Goal: Information Seeking & Learning: Learn about a topic

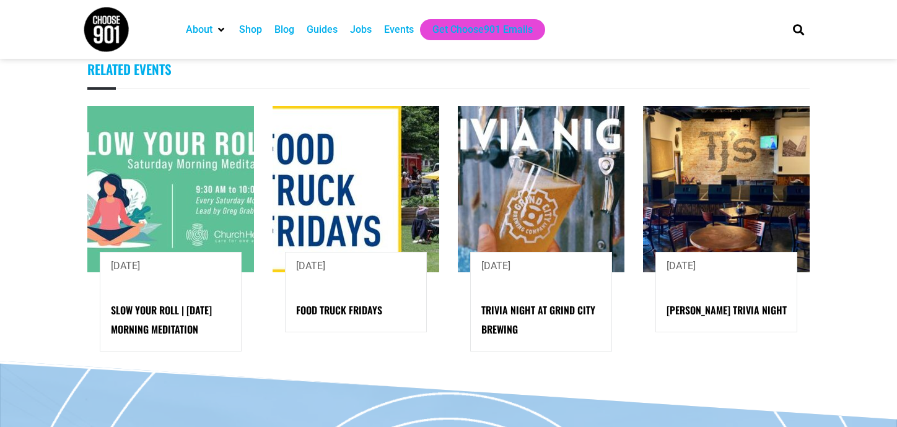
scroll to position [1796, 0]
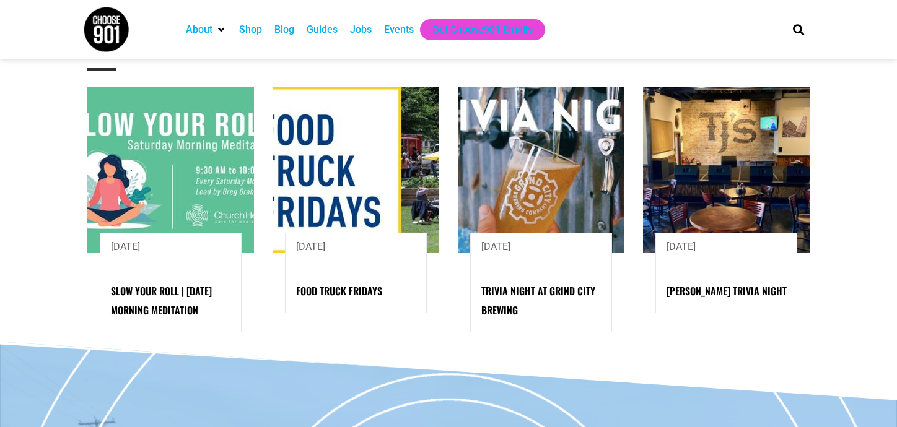
click at [308, 178] on img at bounding box center [355, 170] width 167 height 167
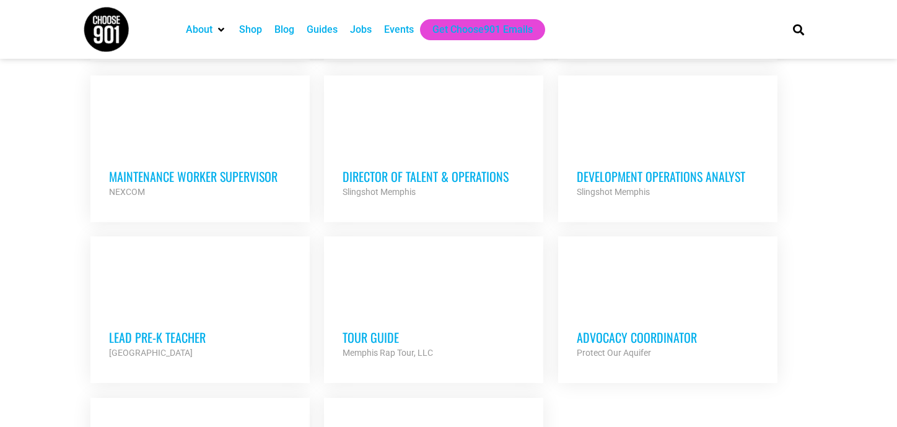
scroll to position [991, 0]
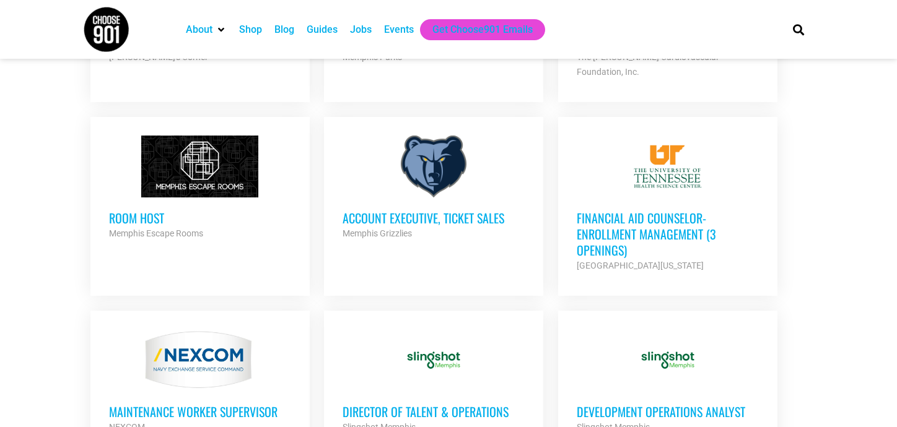
click at [634, 211] on h3 "Financial Aid Counselor-Enrollment Management (3 Openings)" at bounding box center [667, 234] width 182 height 48
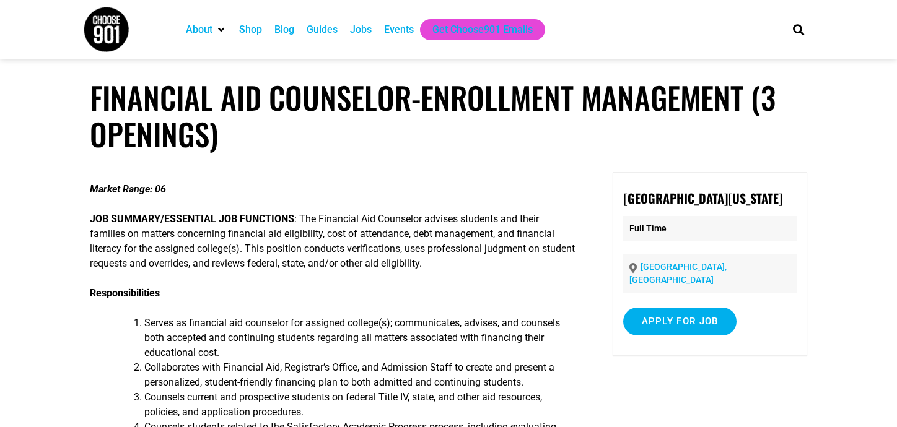
click at [357, 25] on div "Jobs" at bounding box center [361, 29] width 22 height 15
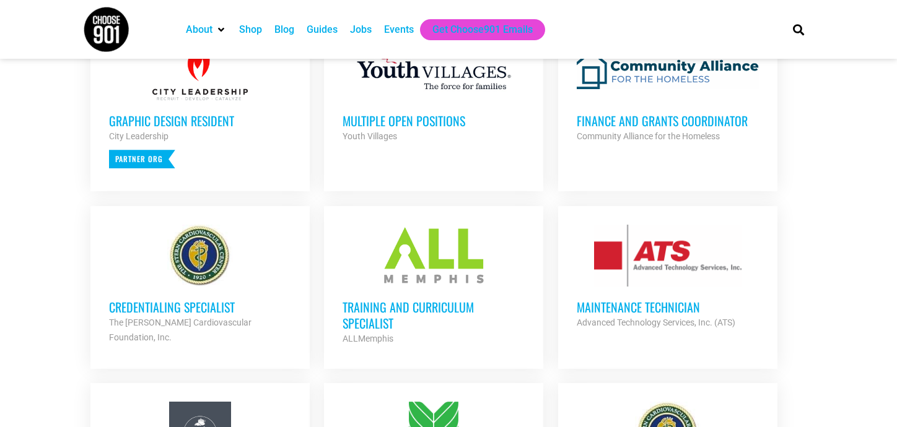
scroll to position [557, 0]
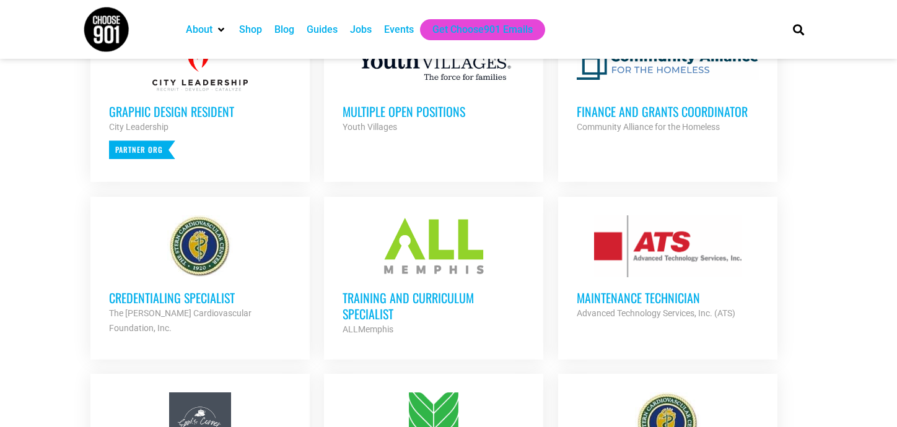
click at [172, 297] on h3 "Credentialing Specialist" at bounding box center [200, 298] width 182 height 16
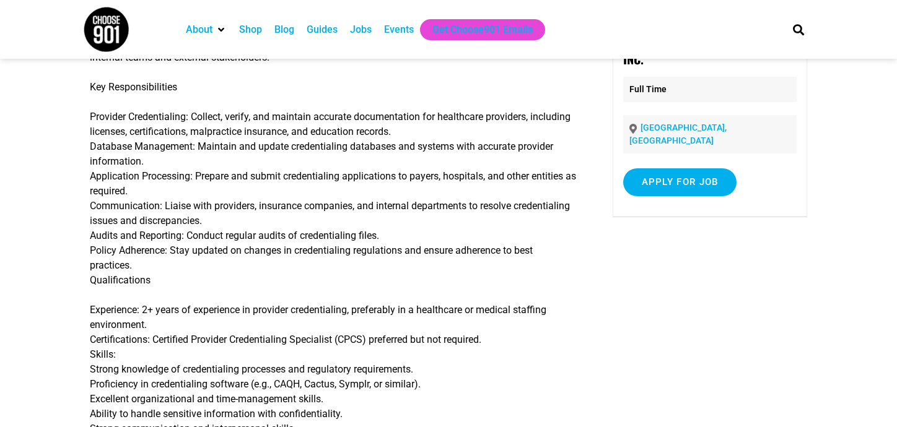
scroll to position [186, 0]
